Goal: Transaction & Acquisition: Download file/media

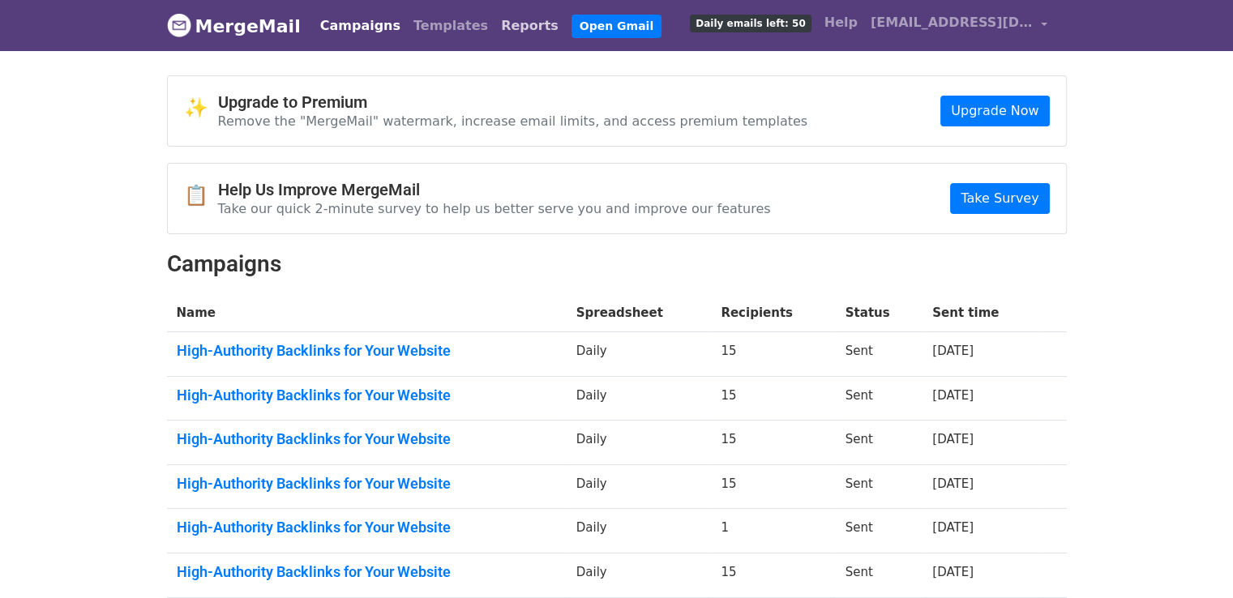
click at [494, 30] on link "Reports" at bounding box center [529, 26] width 71 height 32
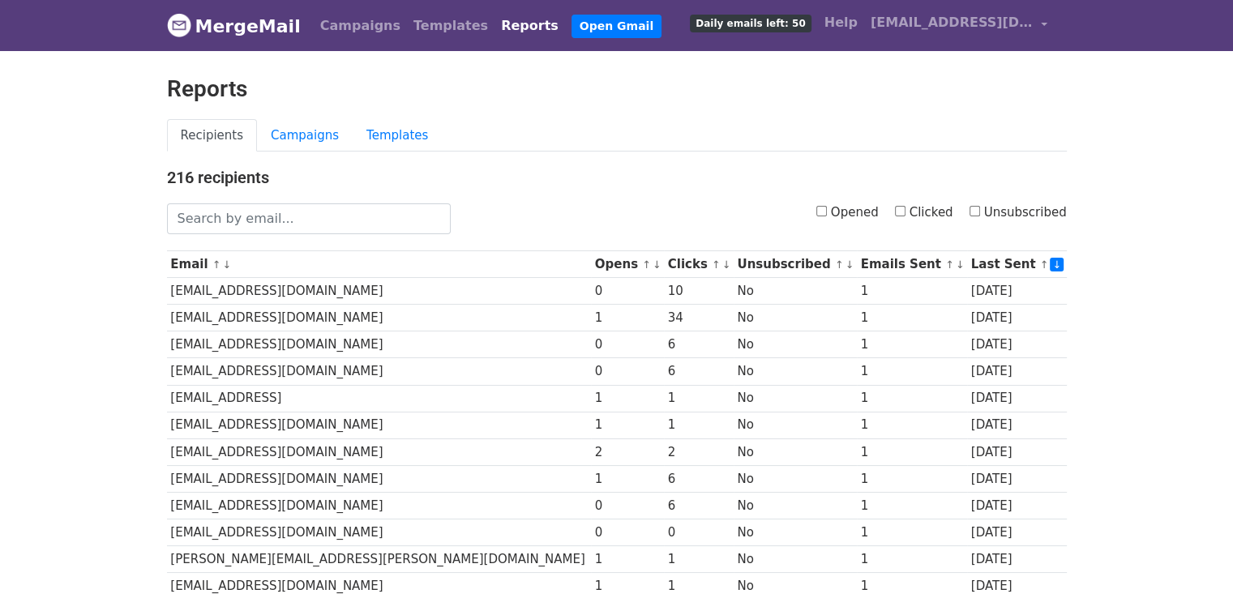
click at [827, 210] on input "Opened" at bounding box center [821, 211] width 11 height 11
checkbox input "true"
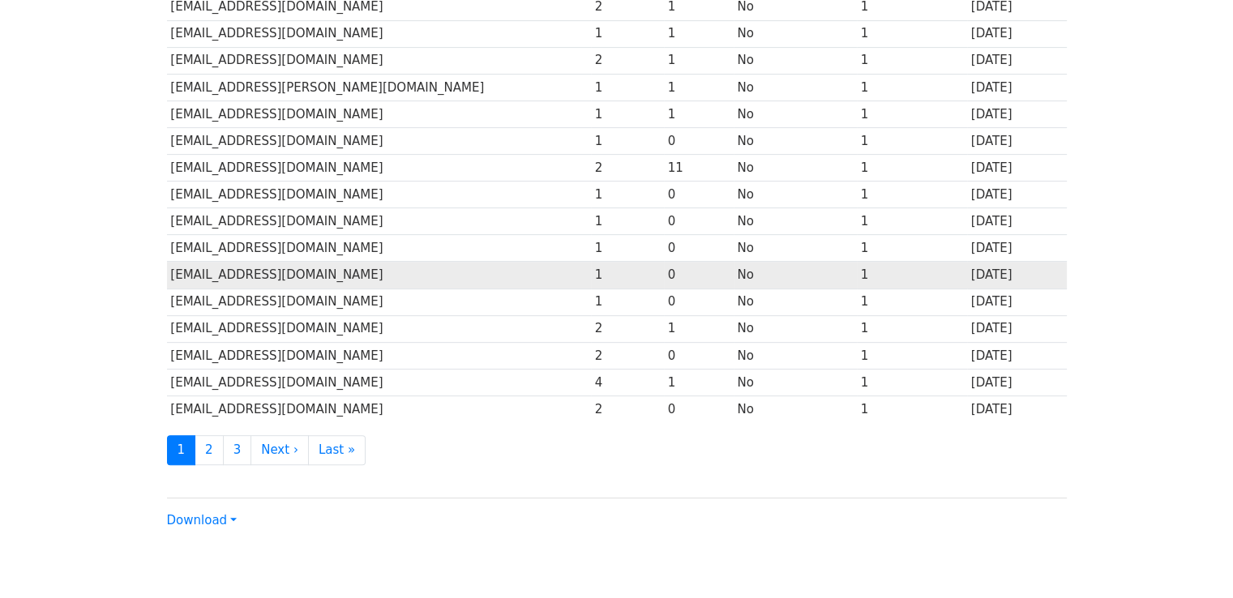
scroll to position [716, 0]
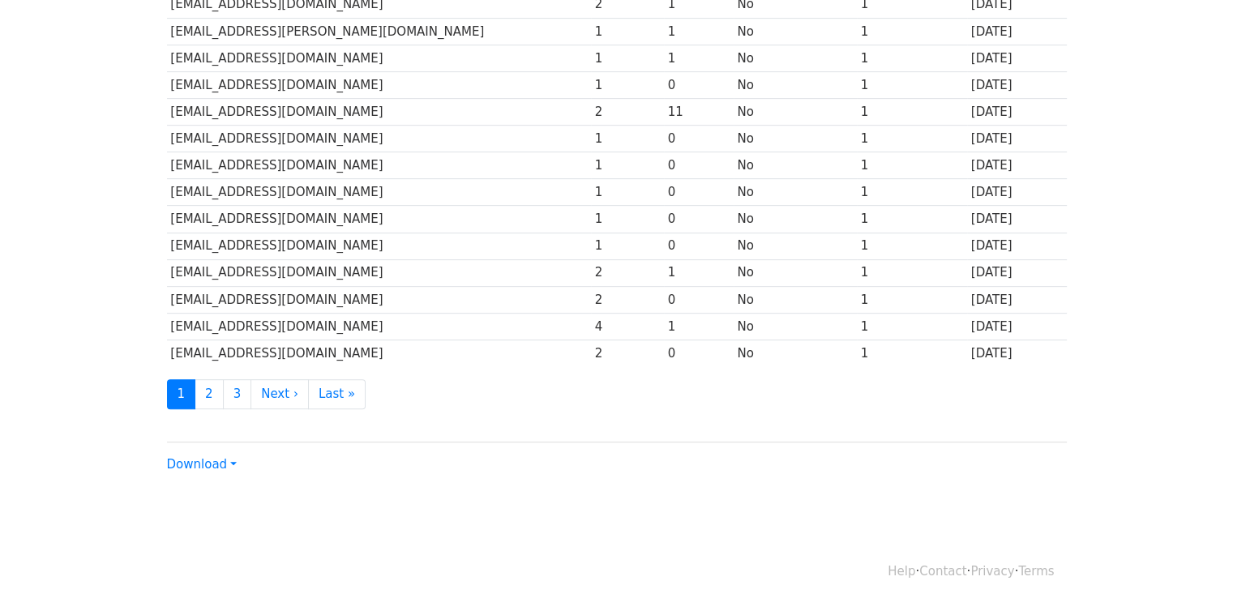
click at [233, 457] on link "Download" at bounding box center [202, 464] width 70 height 15
click at [217, 515] on link "Excel" at bounding box center [232, 521] width 128 height 26
